Goal: Task Accomplishment & Management: Manage account settings

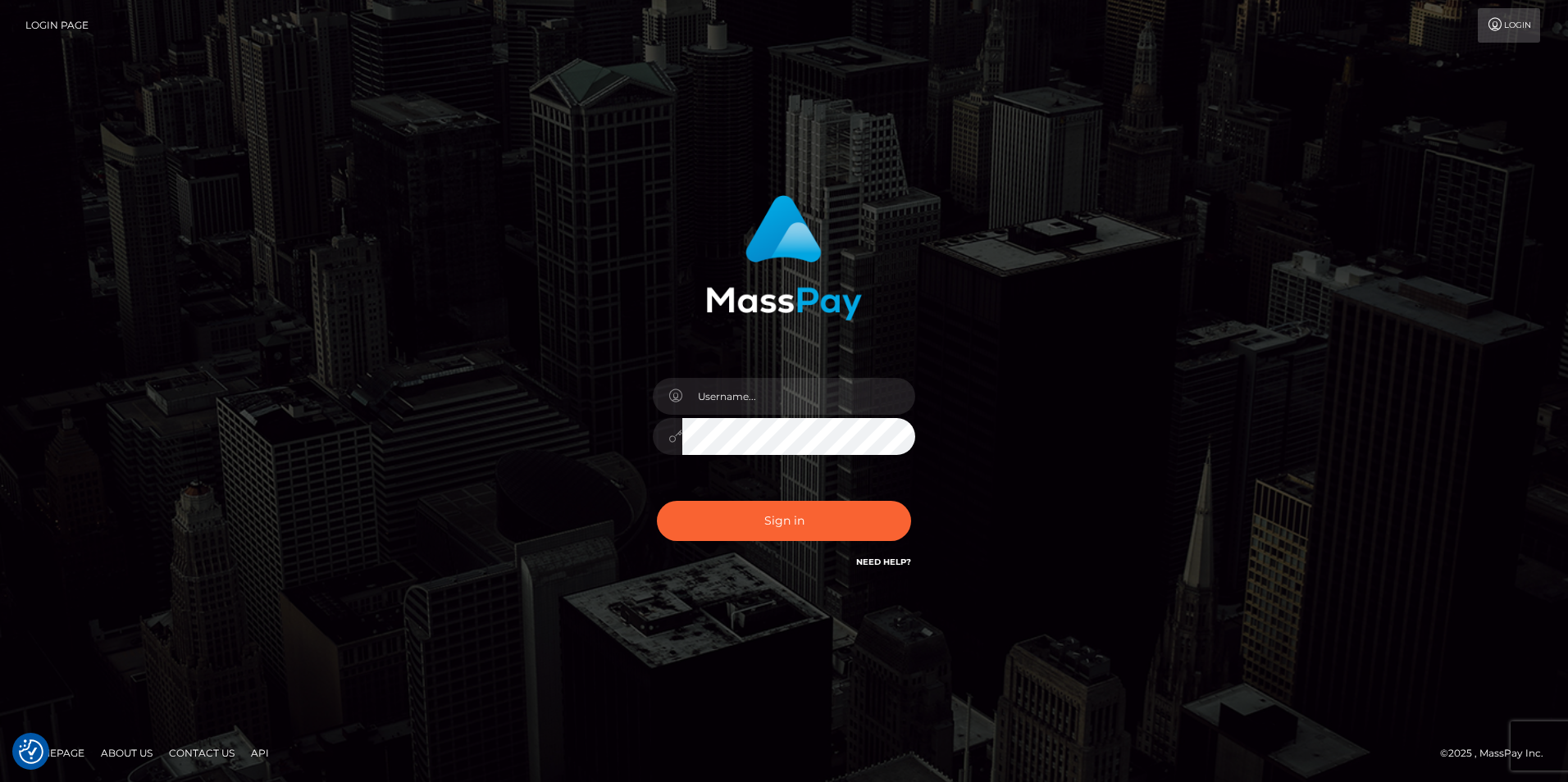
click at [892, 558] on link "Need Help?" at bounding box center [884, 562] width 55 height 11
click at [864, 559] on link "Need Help?" at bounding box center [884, 562] width 55 height 11
click at [802, 406] on input "text" at bounding box center [799, 396] width 233 height 37
drag, startPoint x: 1117, startPoint y: 442, endPoint x: 934, endPoint y: 680, distance: 300.2
click at [1119, 442] on div "Sign in" at bounding box center [784, 391] width 935 height 417
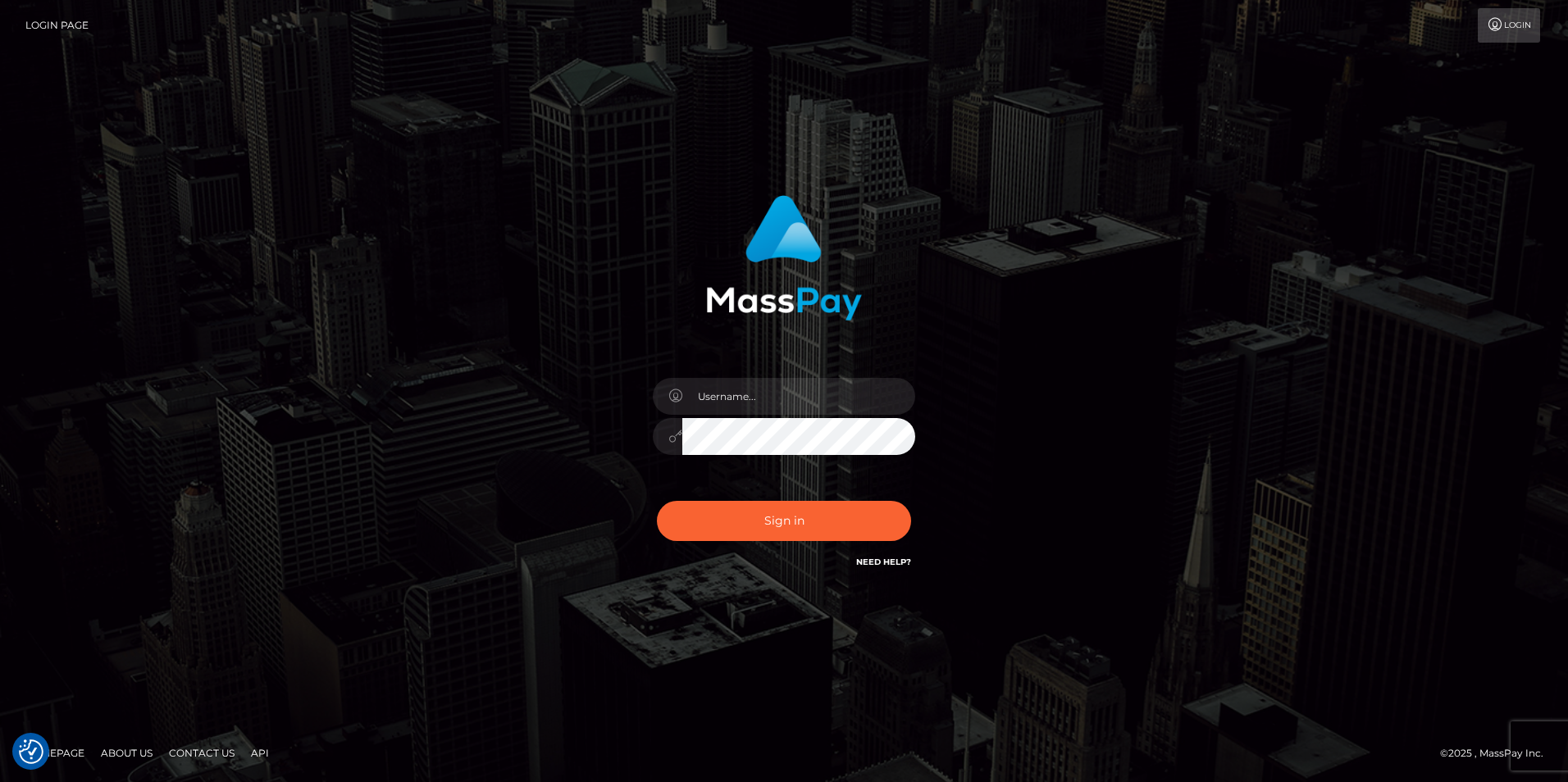
click at [885, 561] on link "Need Help?" at bounding box center [884, 562] width 55 height 11
click at [1527, 7] on nav "Login Page Login" at bounding box center [784, 25] width 1568 height 51
click at [1527, 19] on link "Login" at bounding box center [1509, 25] width 62 height 34
click at [751, 397] on input "text" at bounding box center [799, 396] width 233 height 37
type input "amazonsapphirestone@gmail.com"
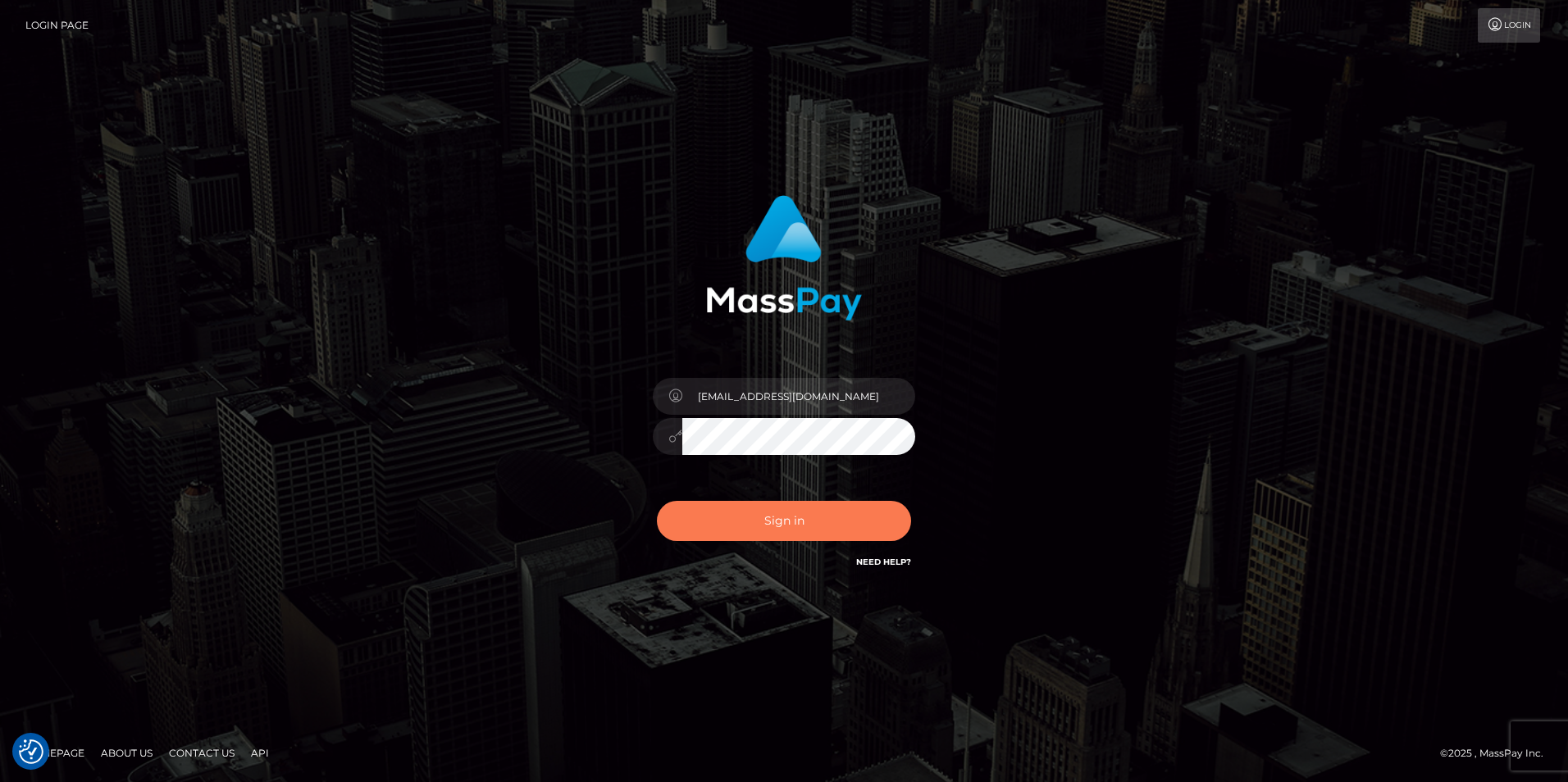
click at [819, 529] on button "Sign in" at bounding box center [784, 521] width 254 height 40
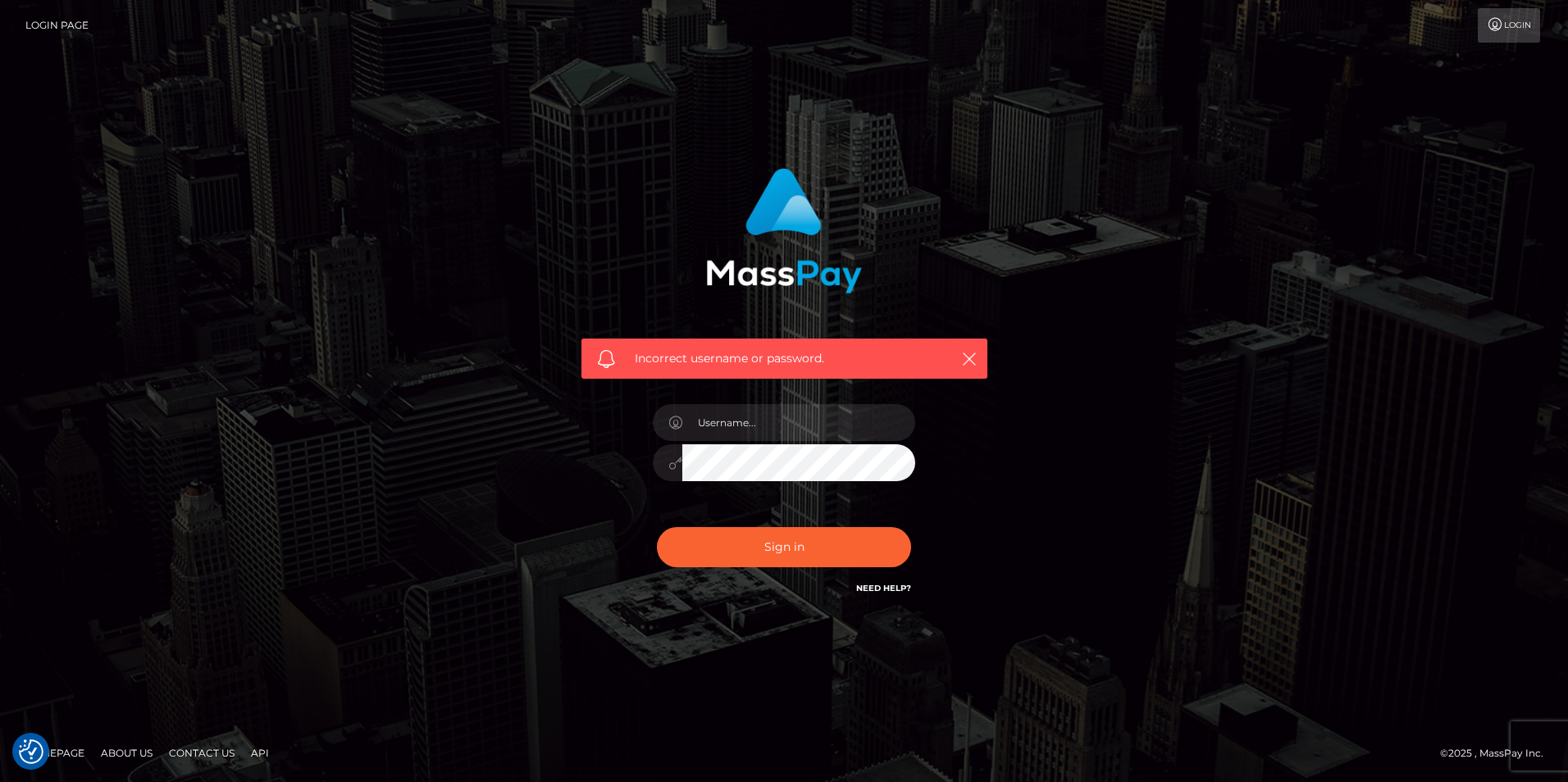
click at [868, 589] on link "Need Help?" at bounding box center [884, 588] width 55 height 11
click at [779, 414] on input "text" at bounding box center [799, 422] width 233 height 37
type input "[EMAIL_ADDRESS][DOMAIN_NAME]"
click at [657, 527] on button "Sign in" at bounding box center [784, 547] width 254 height 40
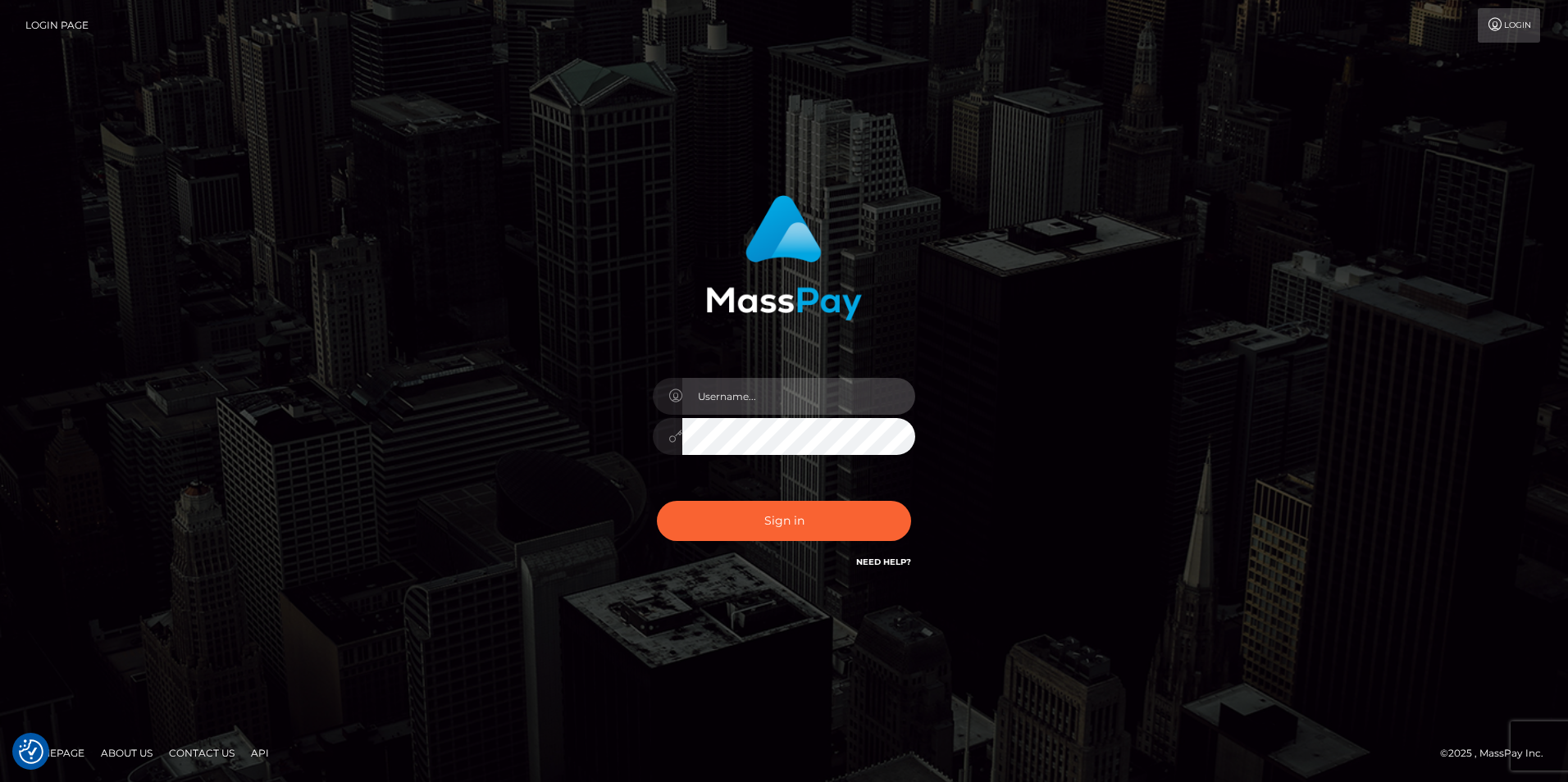
click at [762, 401] on input "text" at bounding box center [799, 396] width 233 height 37
type input "z"
type input "amazonsapphirestonebackup@gmail.com"
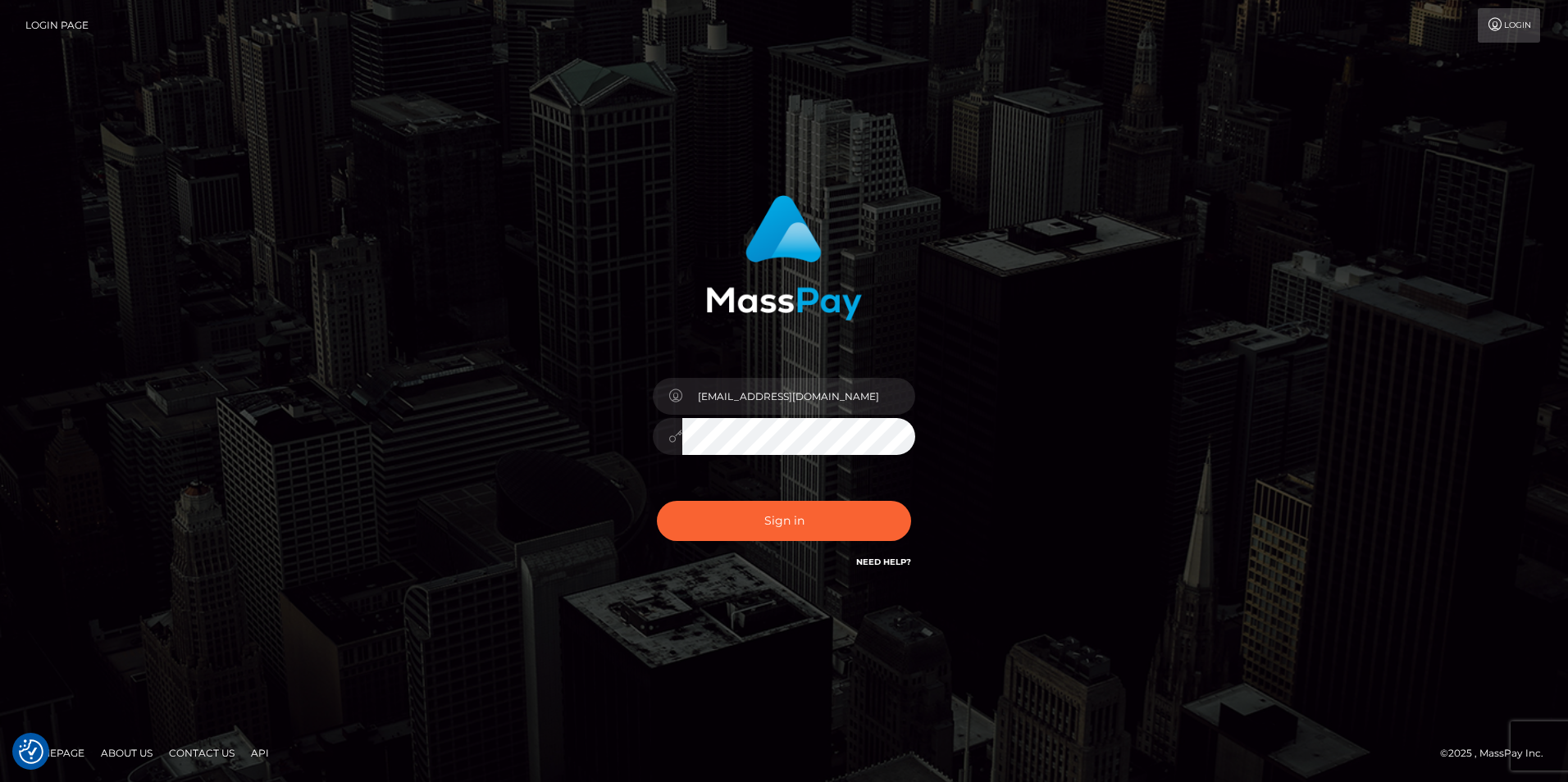
click at [657, 501] on button "Sign in" at bounding box center [784, 521] width 254 height 40
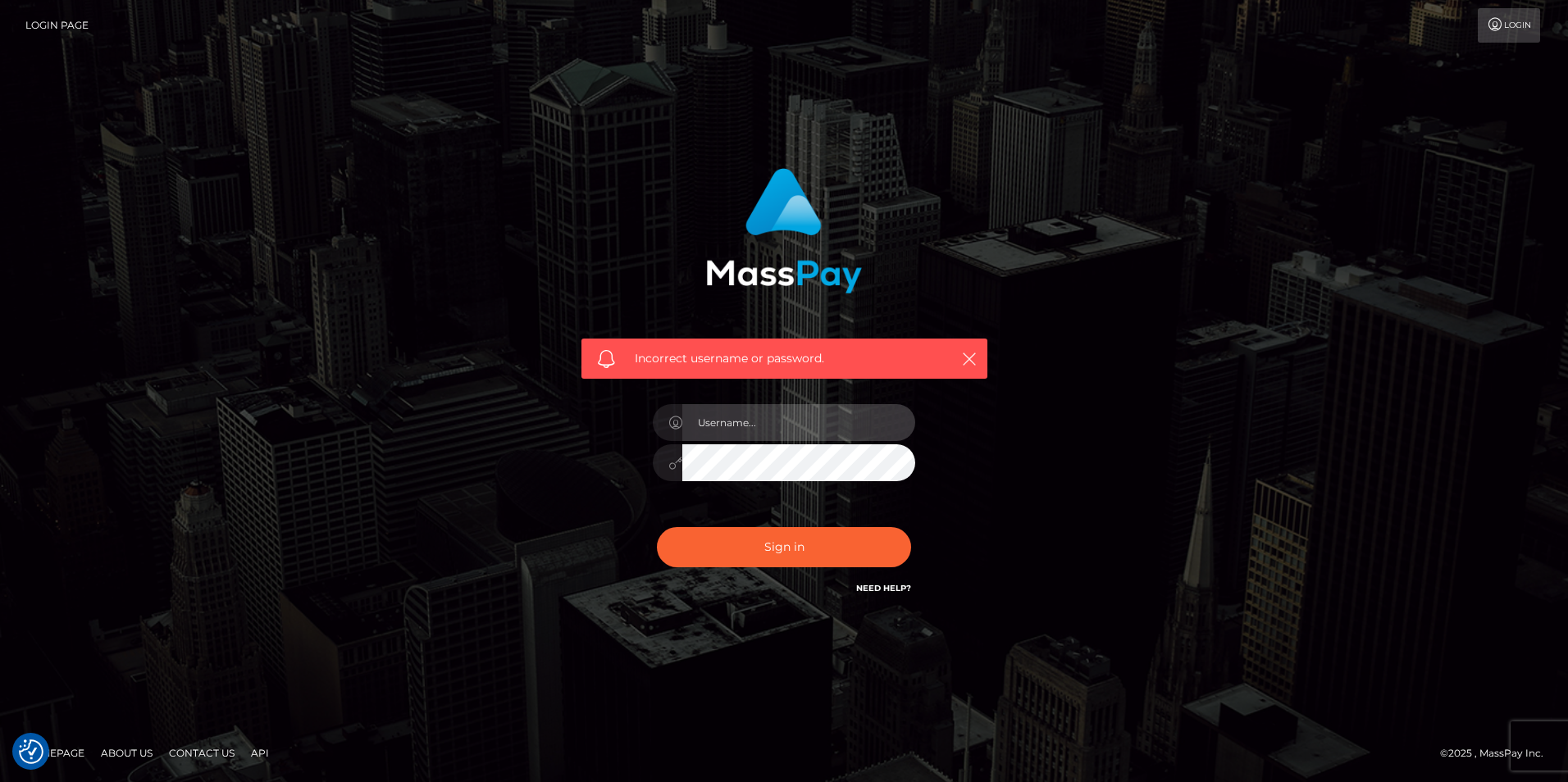
click at [762, 438] on input "text" at bounding box center [799, 422] width 233 height 37
type input "amazonsapphirestone"
